Goal: Task Accomplishment & Management: Manage account settings

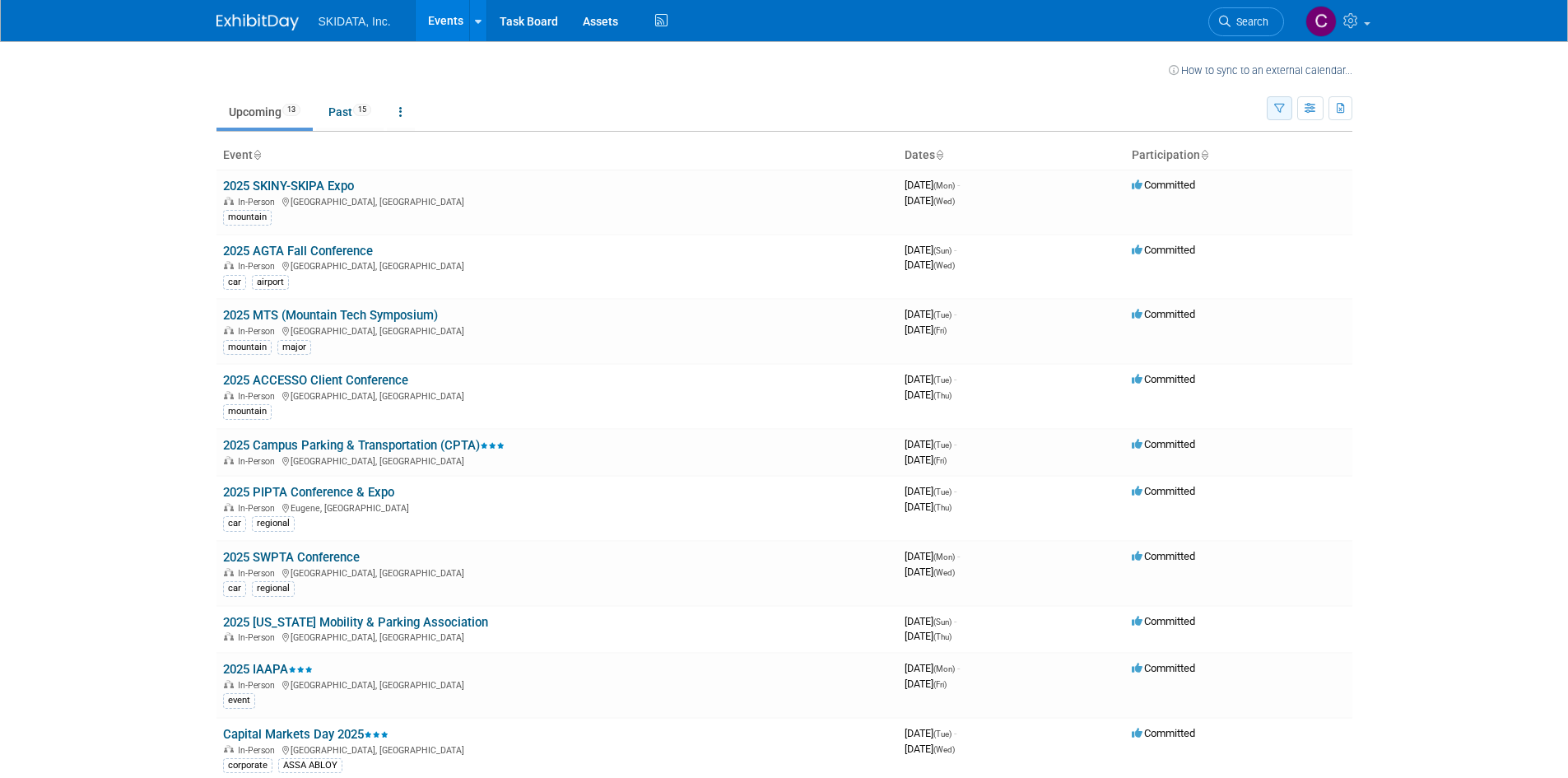
click at [1283, 114] on icon "button" at bounding box center [1280, 109] width 11 height 11
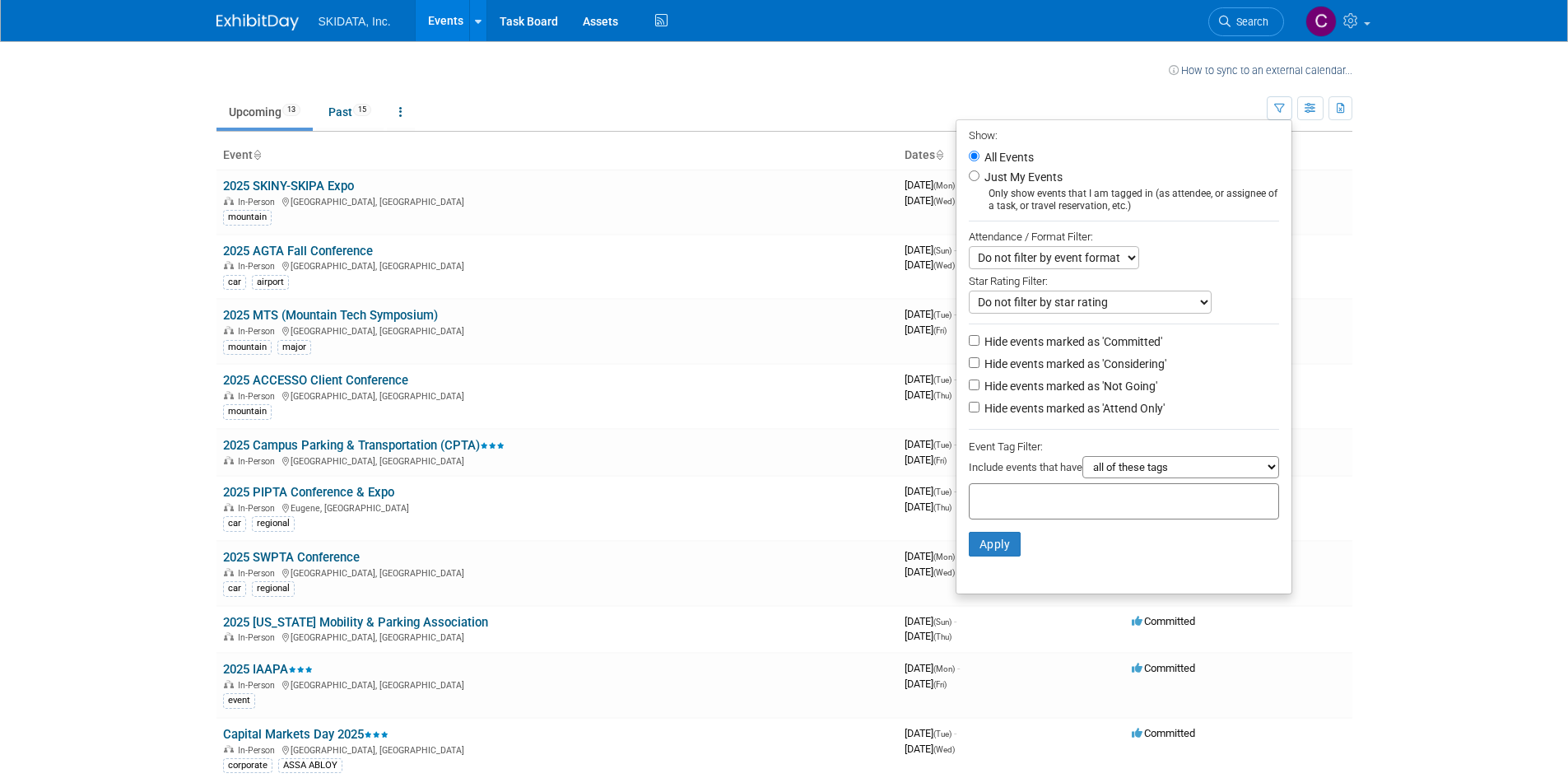
click at [990, 171] on label "Just My Events" at bounding box center [1022, 177] width 81 height 17
click at [980, 171] on input "Just My Events" at bounding box center [974, 176] width 11 height 11
radio input "true"
click at [994, 557] on button "Apply" at bounding box center [995, 544] width 53 height 25
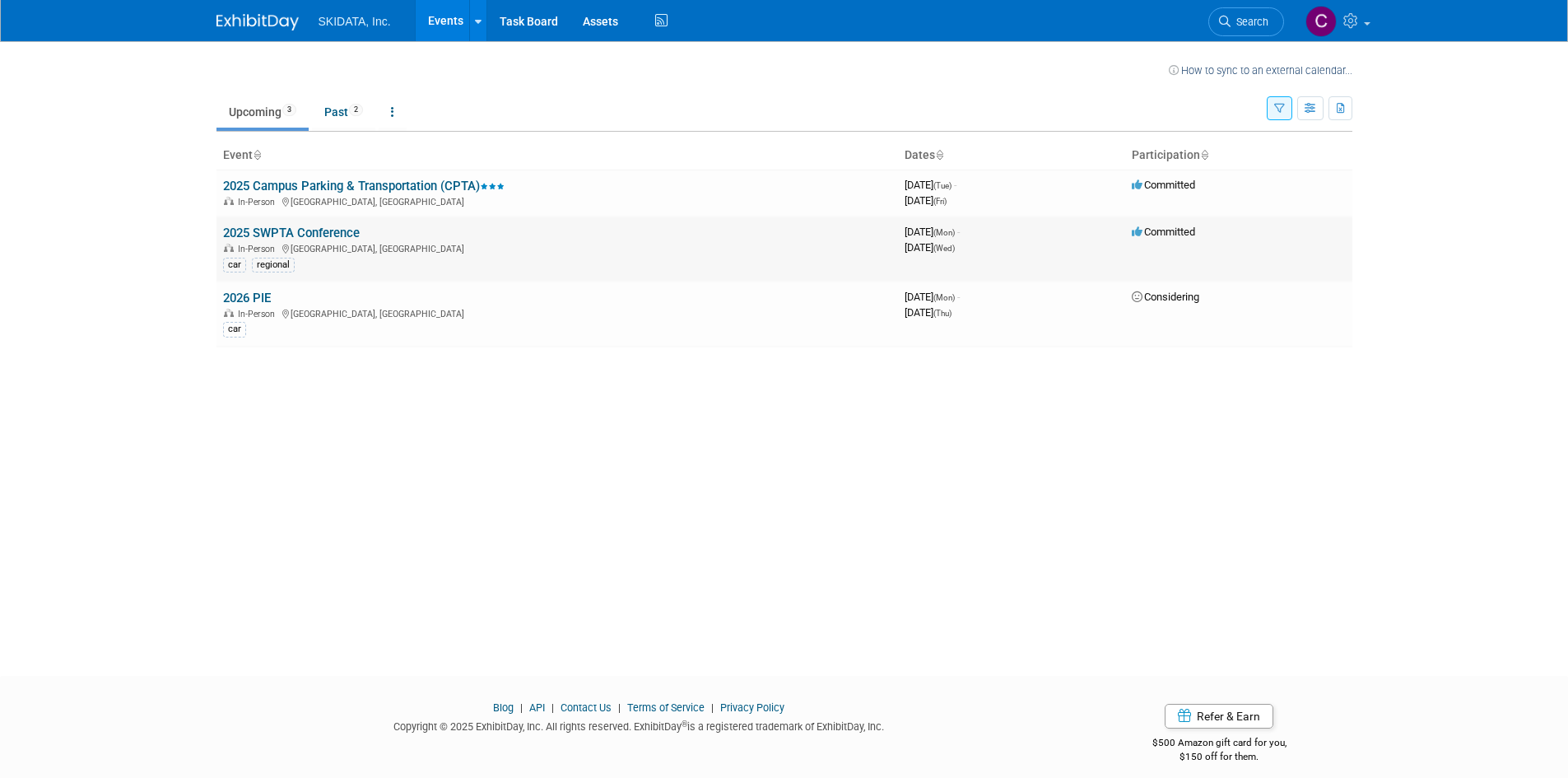
click at [307, 238] on link "2025 SWPTA Conference" at bounding box center [291, 233] width 137 height 15
click at [334, 230] on link "2025 SWPTA Conference" at bounding box center [291, 233] width 137 height 15
click at [333, 184] on link "2025 Campus Parking & Transportation (CPTA)" at bounding box center [364, 186] width 282 height 15
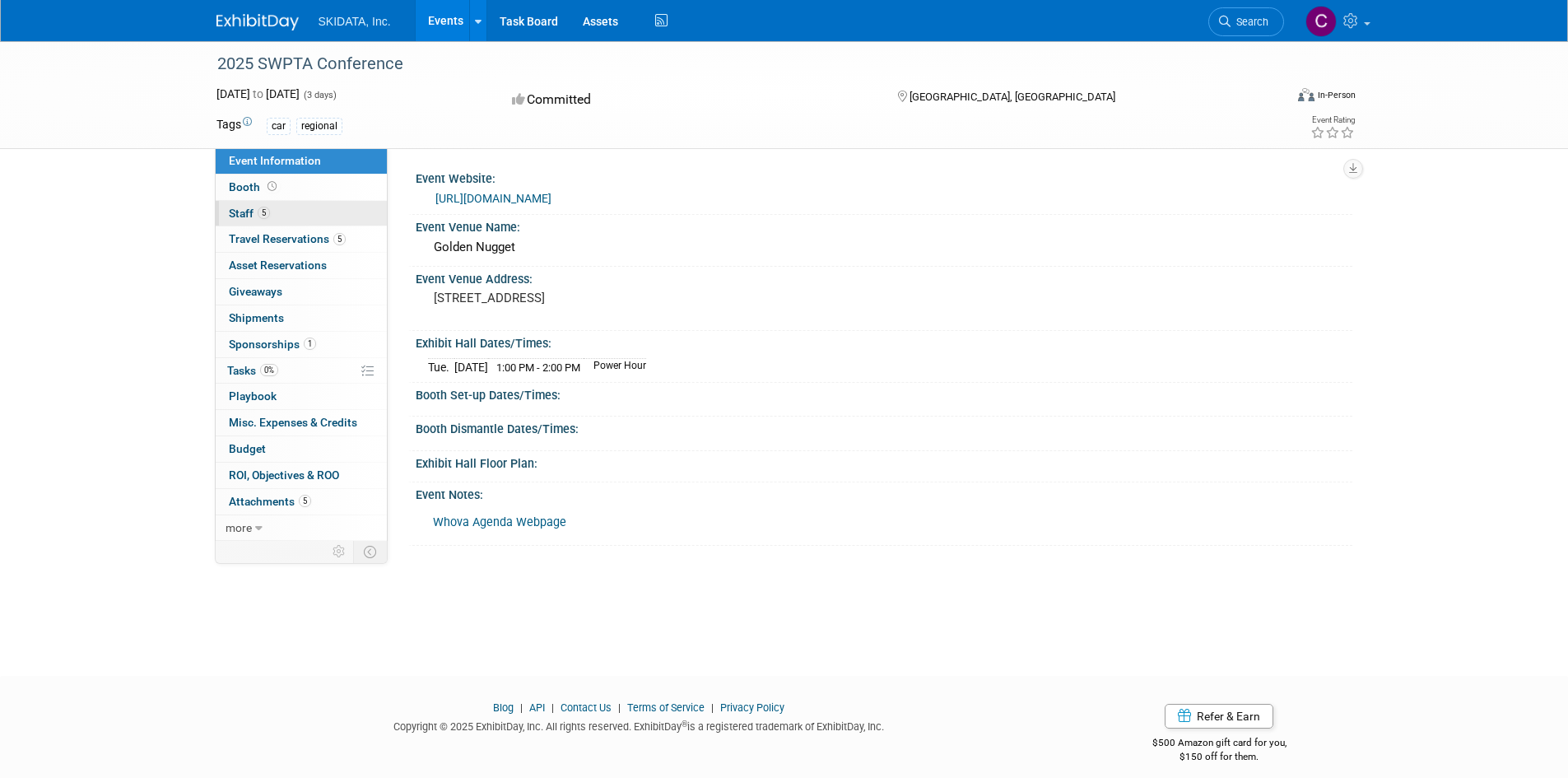
click at [261, 219] on span "Staff 5" at bounding box center [249, 213] width 41 height 13
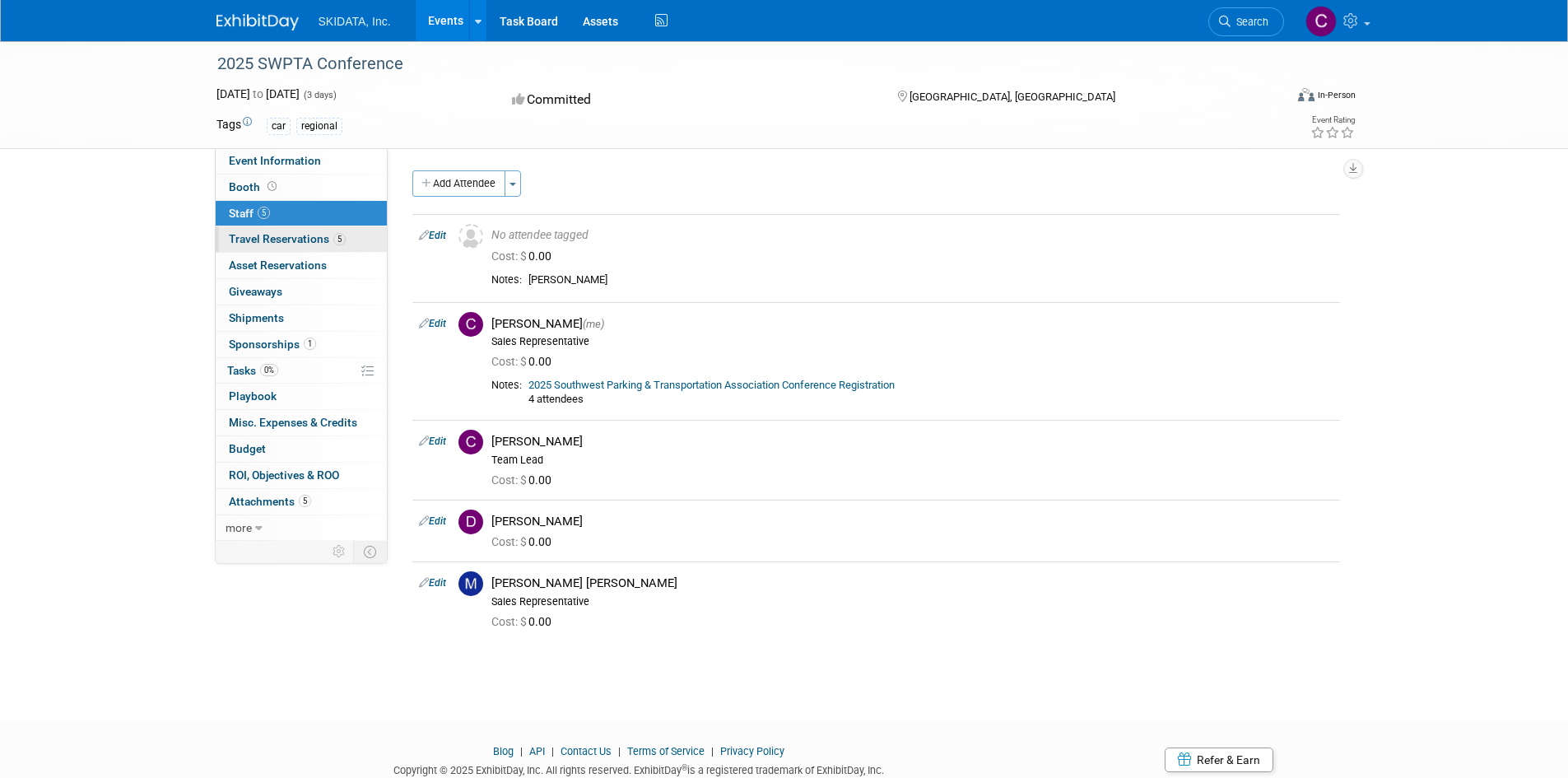
click at [310, 246] on link "5 Travel Reservations 5" at bounding box center [301, 239] width 172 height 26
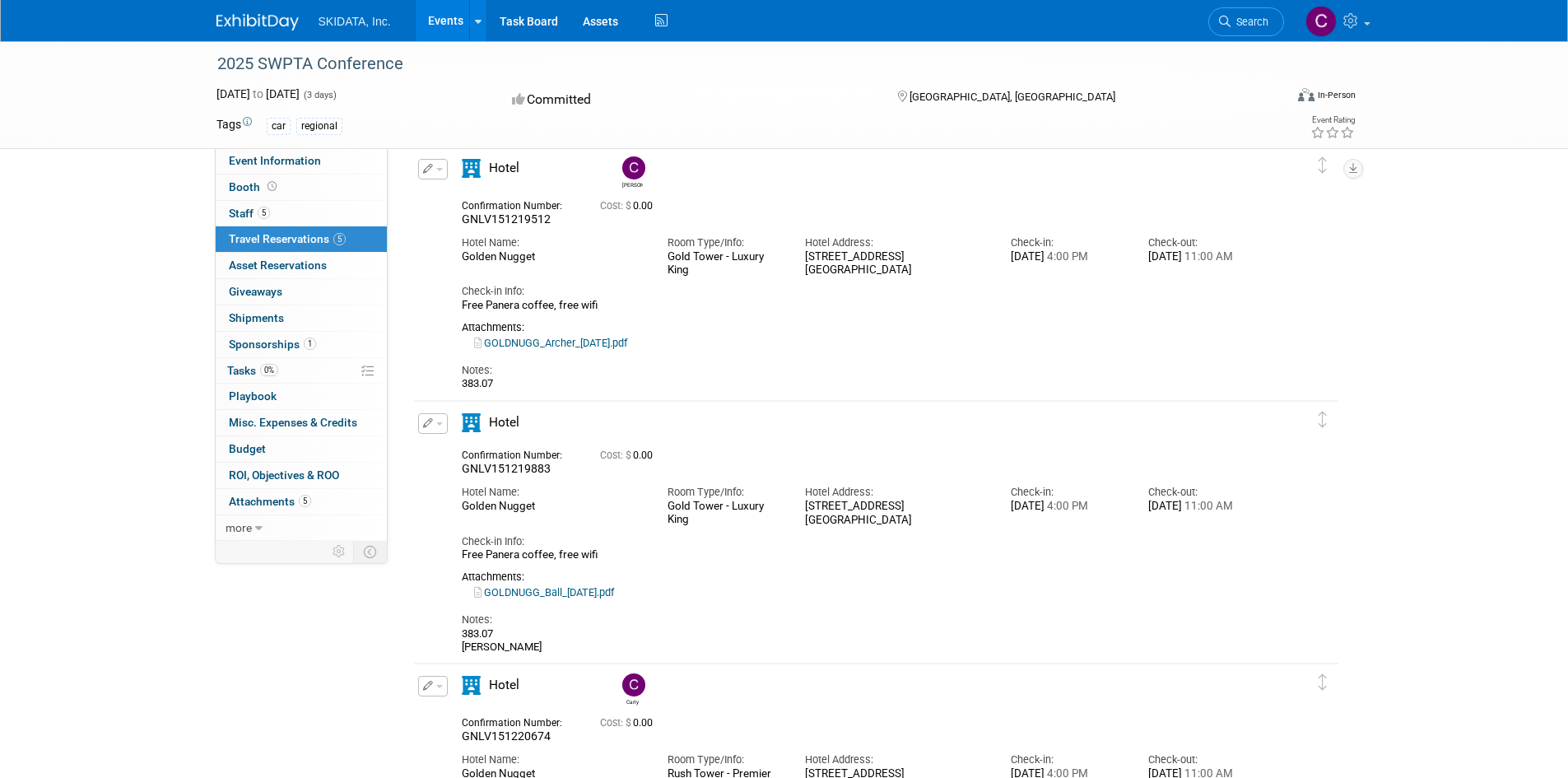
scroll to position [70, 0]
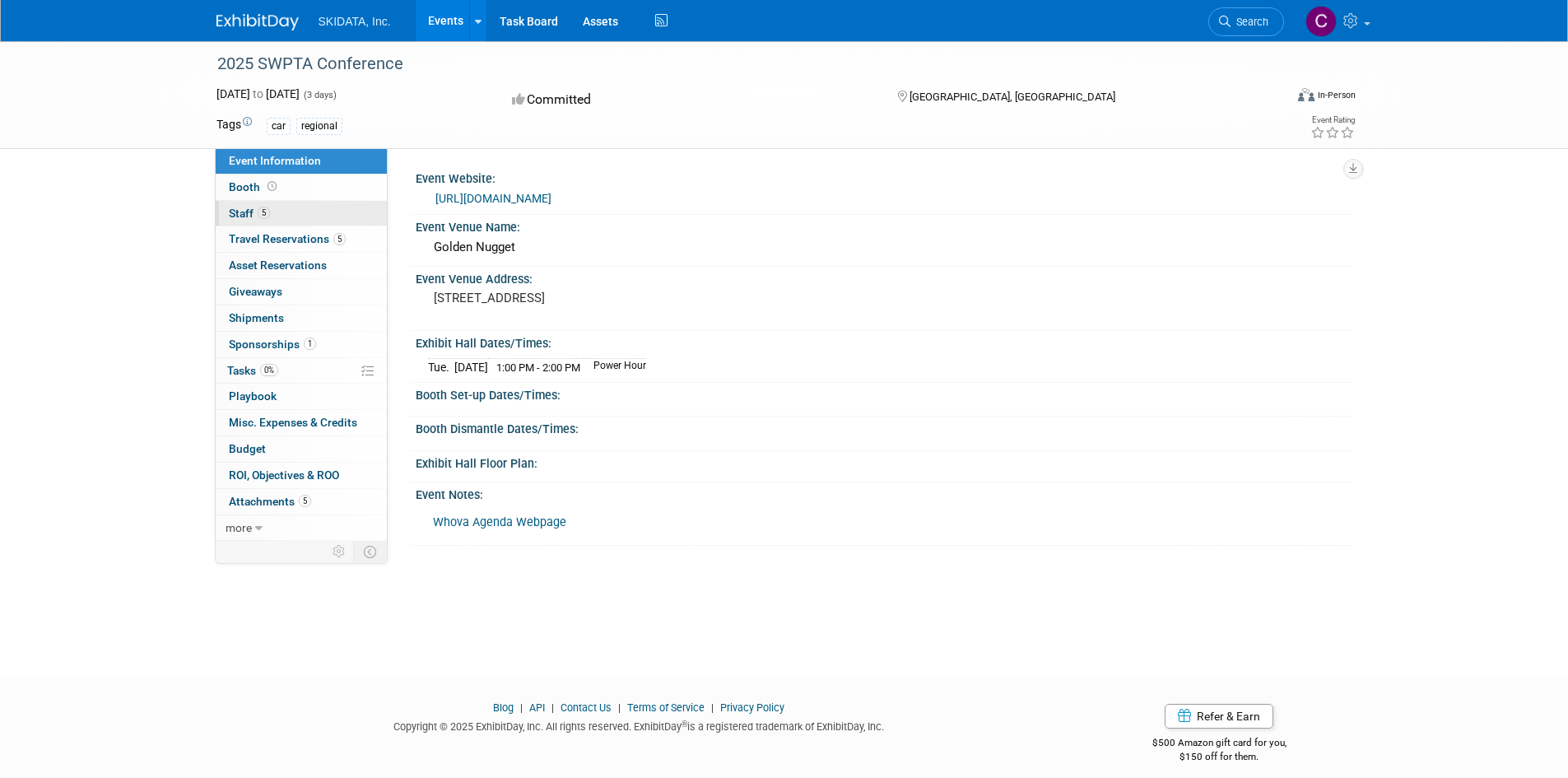
click at [265, 205] on link "5 Staff 5" at bounding box center [301, 213] width 172 height 26
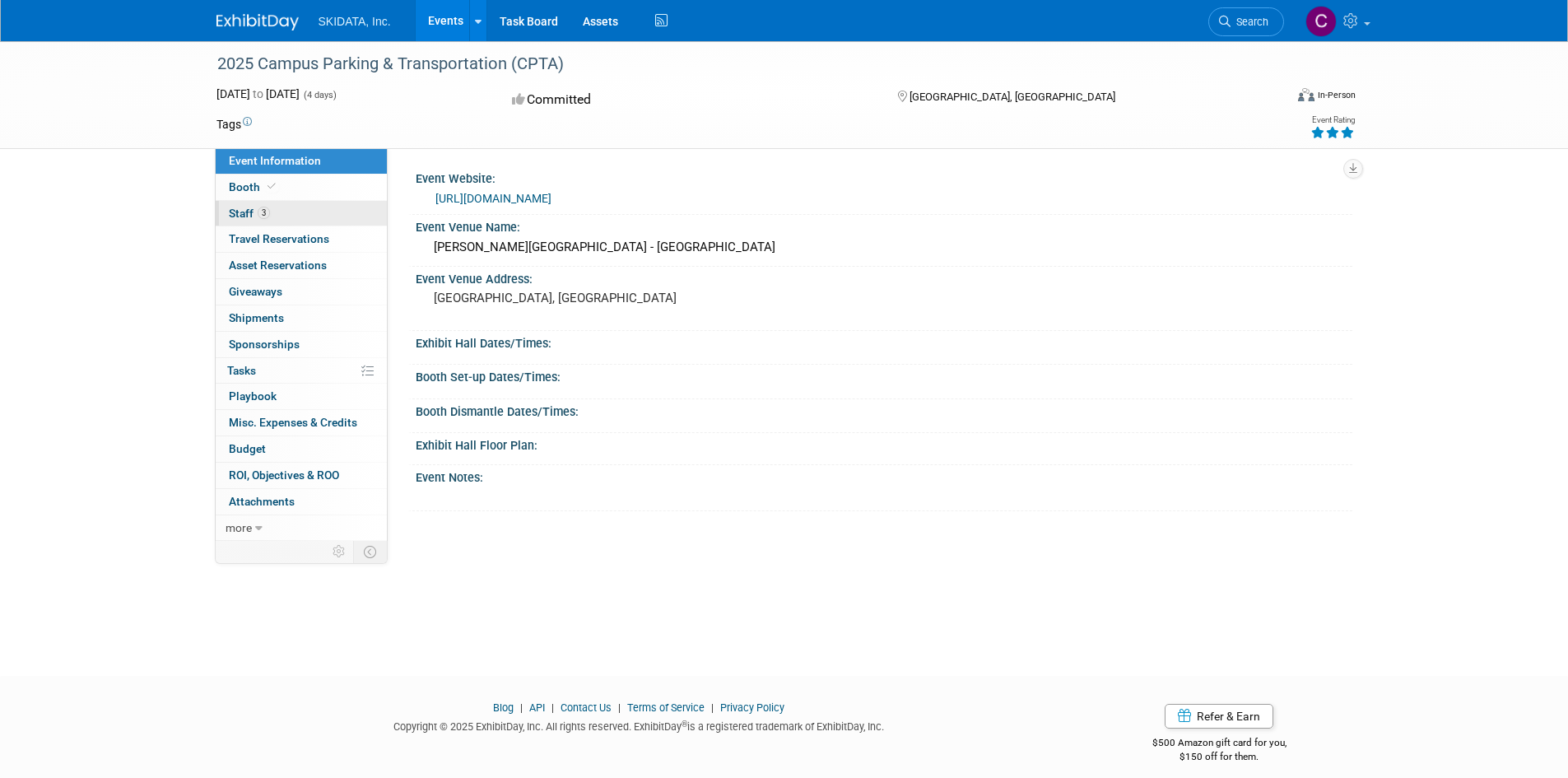
click at [261, 206] on span "3" at bounding box center [264, 212] width 12 height 12
